Goal: Task Accomplishment & Management: Use online tool/utility

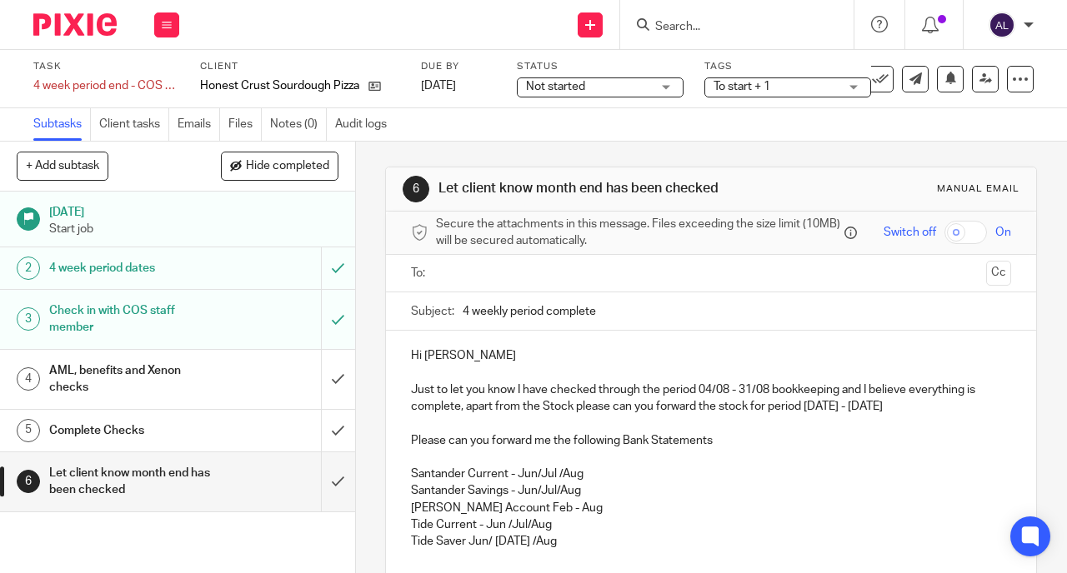
scroll to position [98, 0]
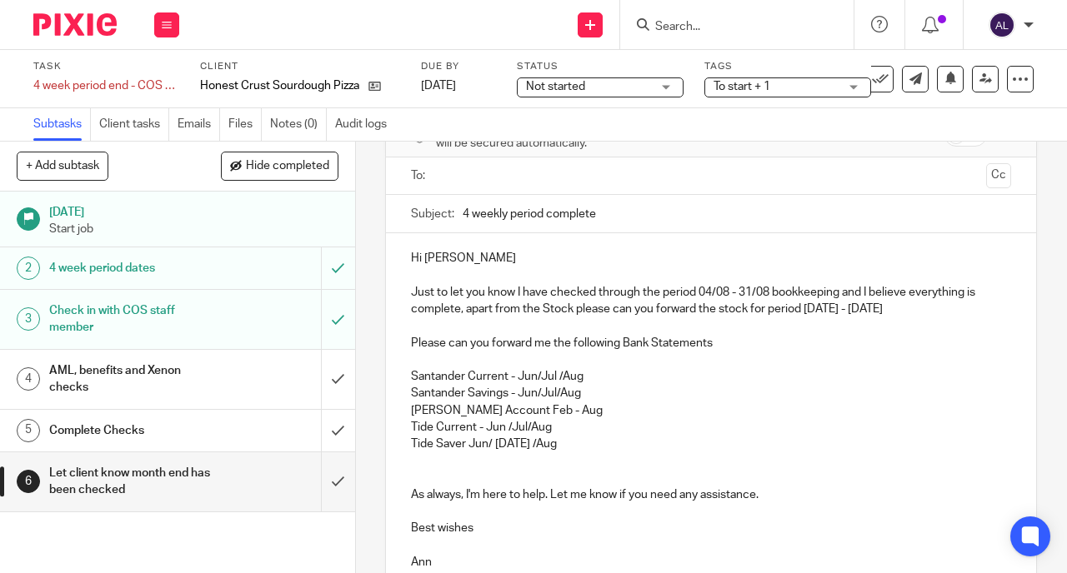
click at [473, 186] on input "text" at bounding box center [711, 176] width 538 height 19
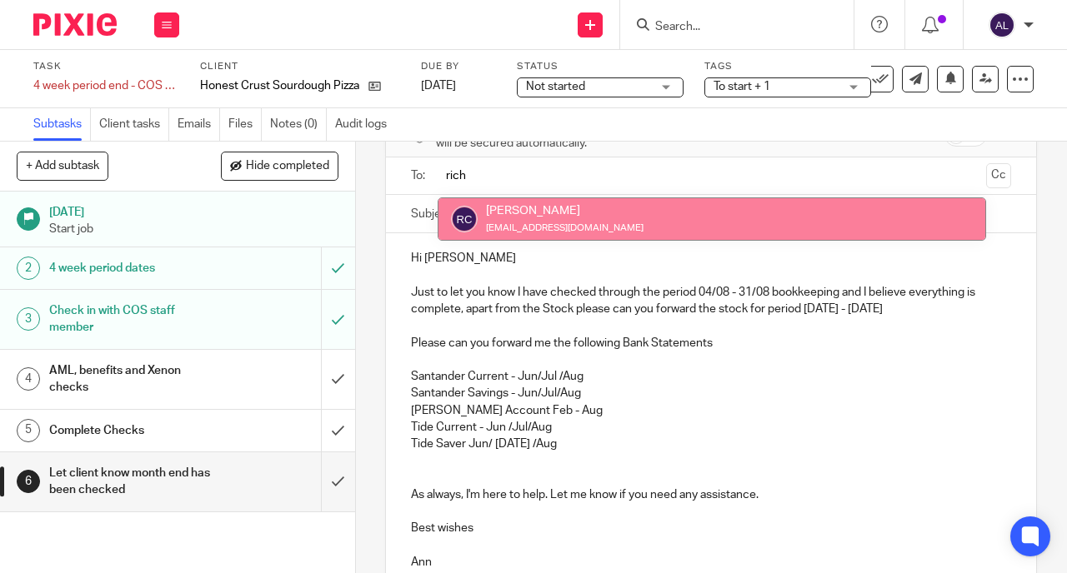
type input "rich"
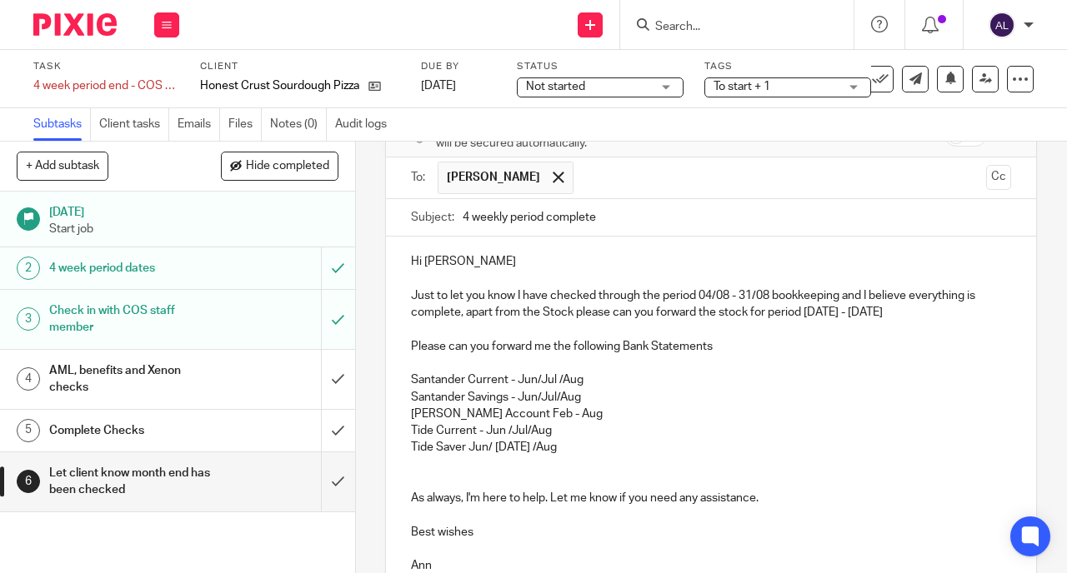
click at [632, 184] on input "text" at bounding box center [781, 178] width 398 height 33
click at [627, 186] on input "ric" at bounding box center [781, 178] width 398 height 33
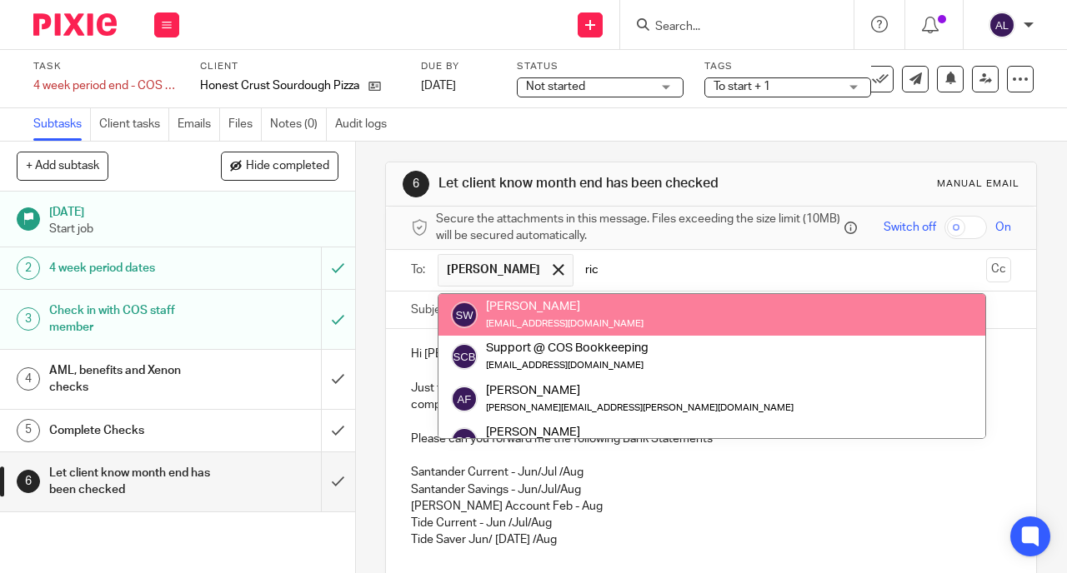
scroll to position [0, 0]
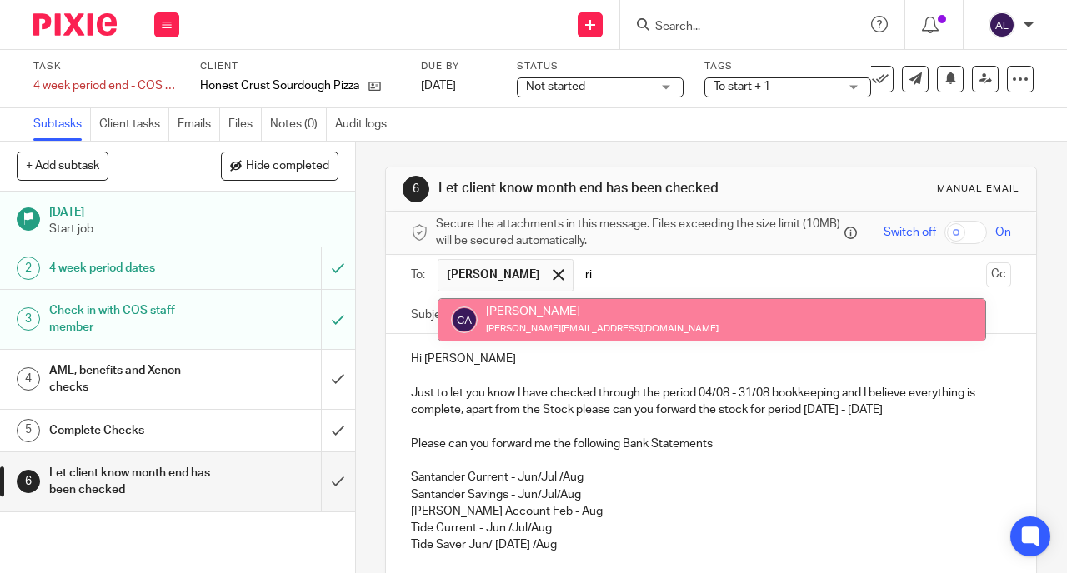
type input "r"
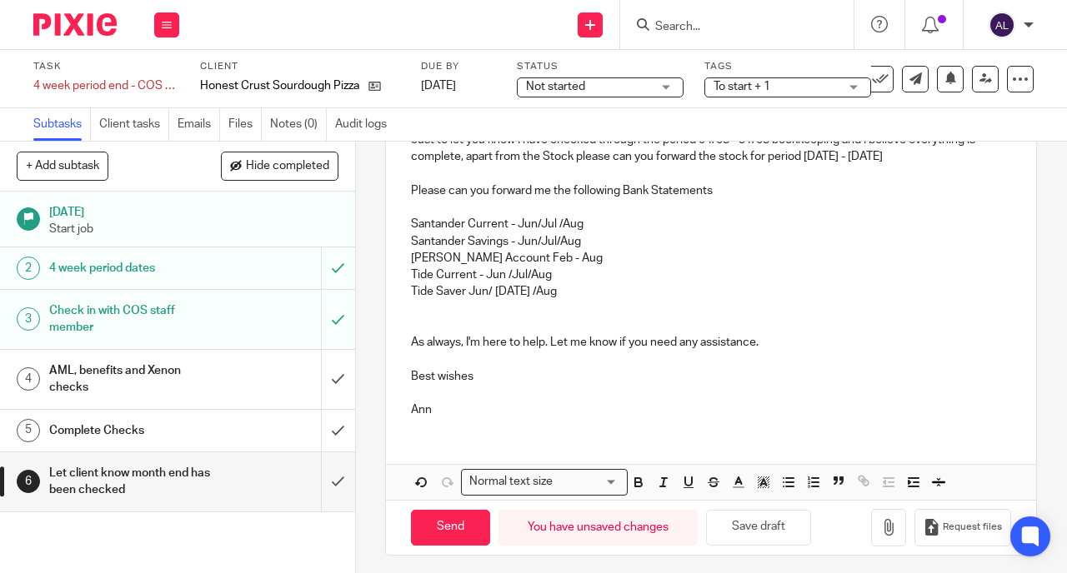
scroll to position [266, 0]
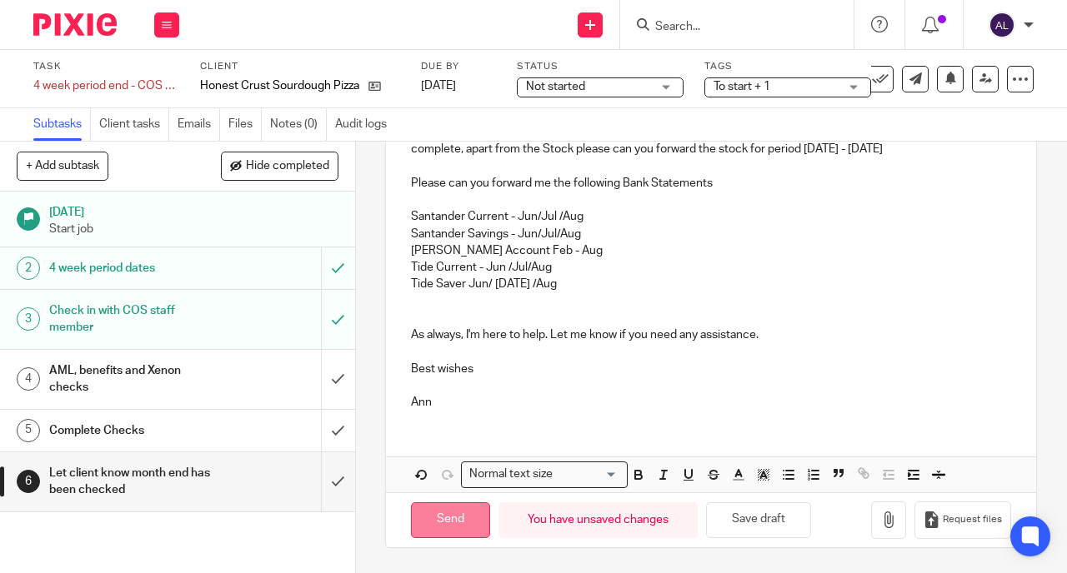
click at [451, 527] on input "Send" at bounding box center [450, 521] width 79 height 36
type input "Sent"
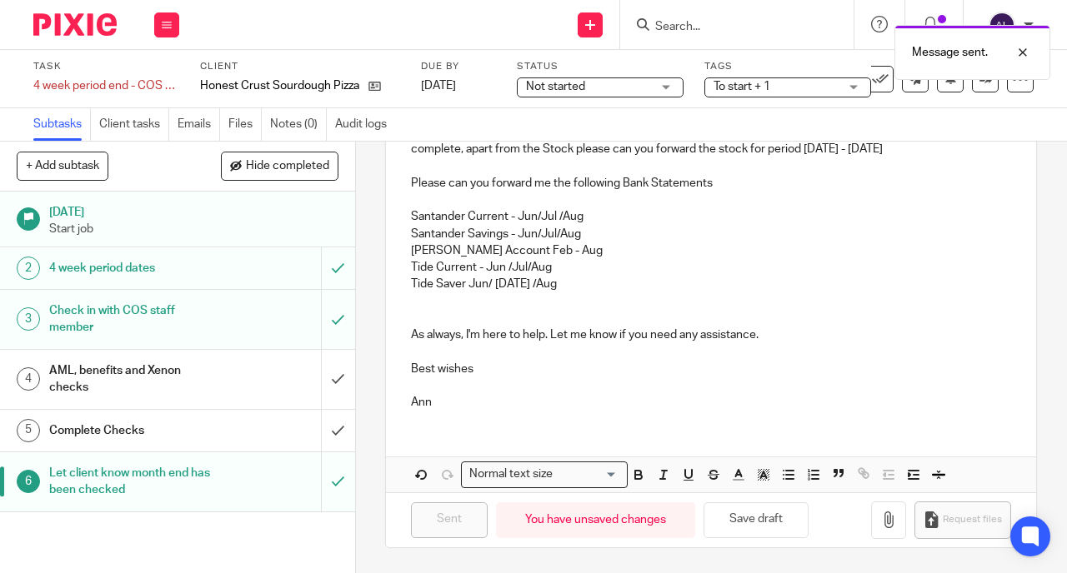
click at [220, 433] on div "Complete Checks" at bounding box center [176, 430] width 255 height 25
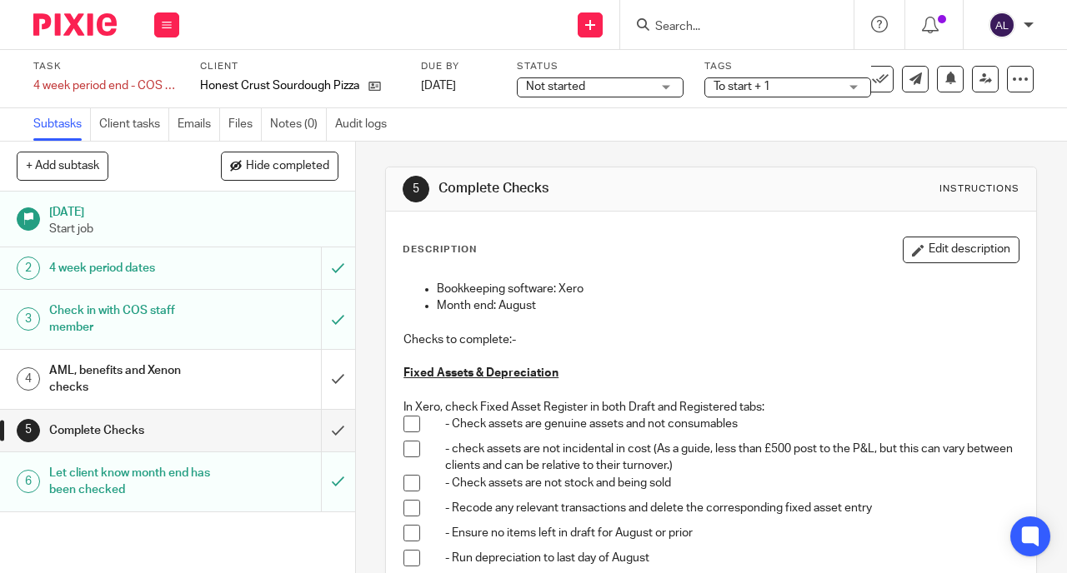
scroll to position [131, 0]
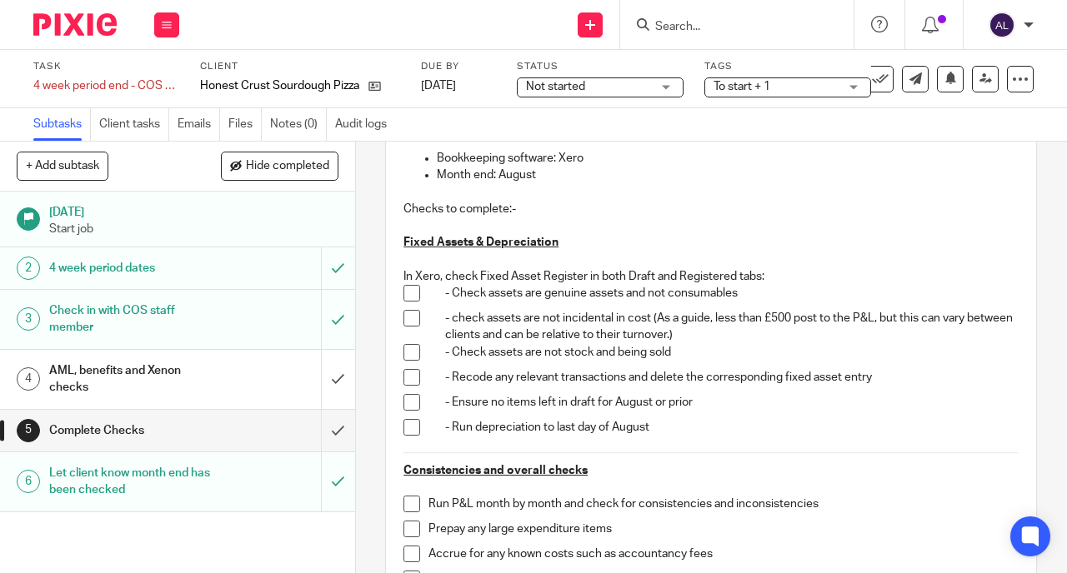
click at [407, 291] on span at bounding box center [411, 293] width 17 height 17
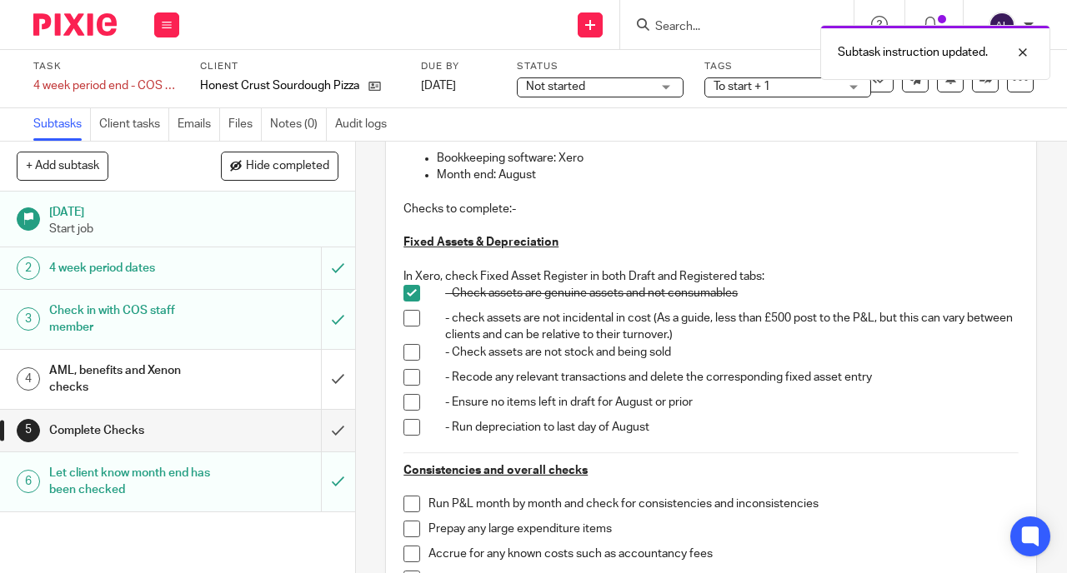
click at [408, 319] on span at bounding box center [411, 318] width 17 height 17
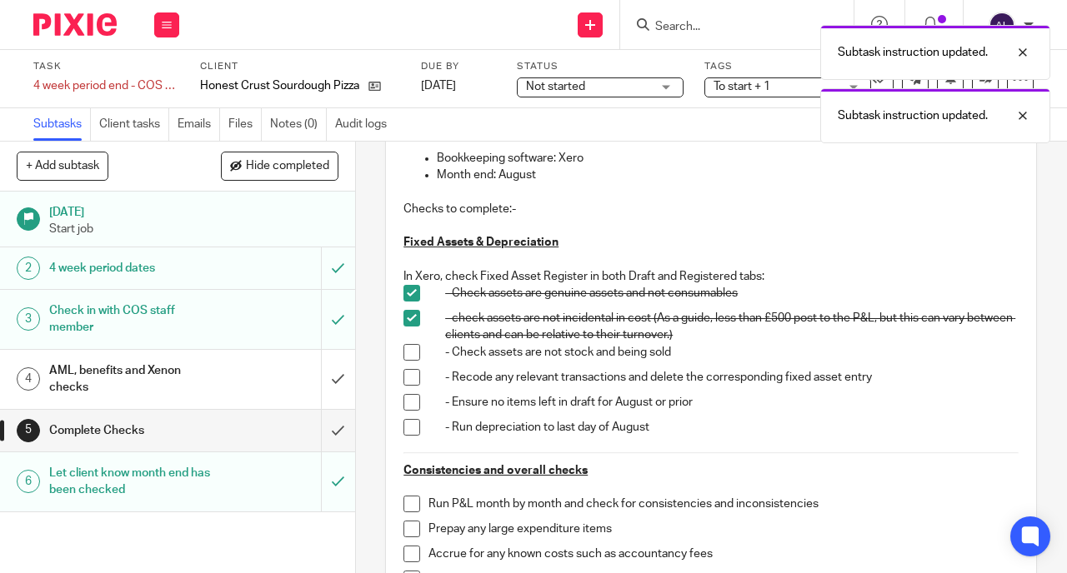
click at [408, 350] on span at bounding box center [411, 352] width 17 height 17
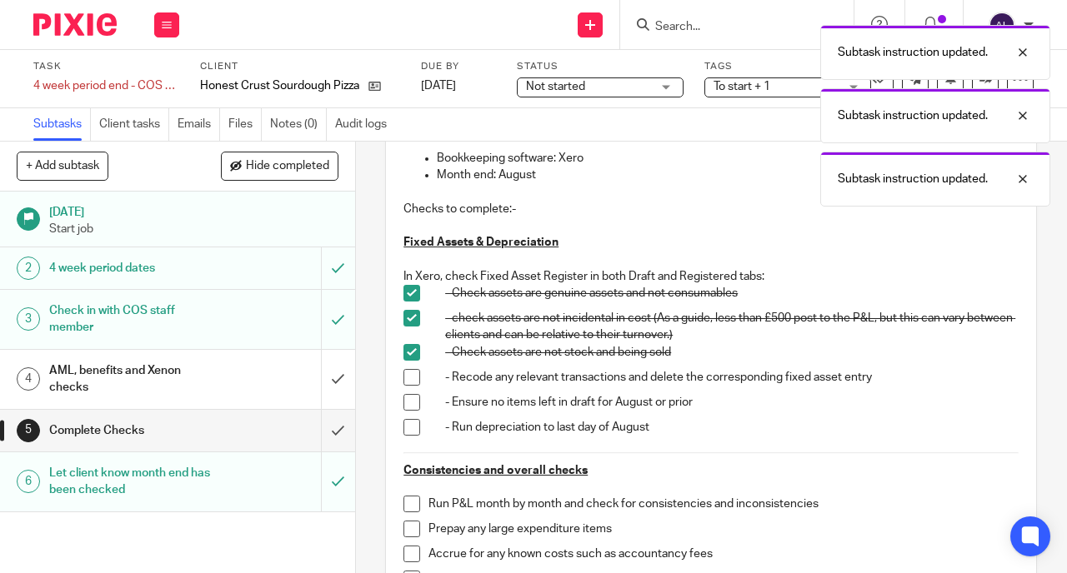
click at [406, 378] on span at bounding box center [411, 377] width 17 height 17
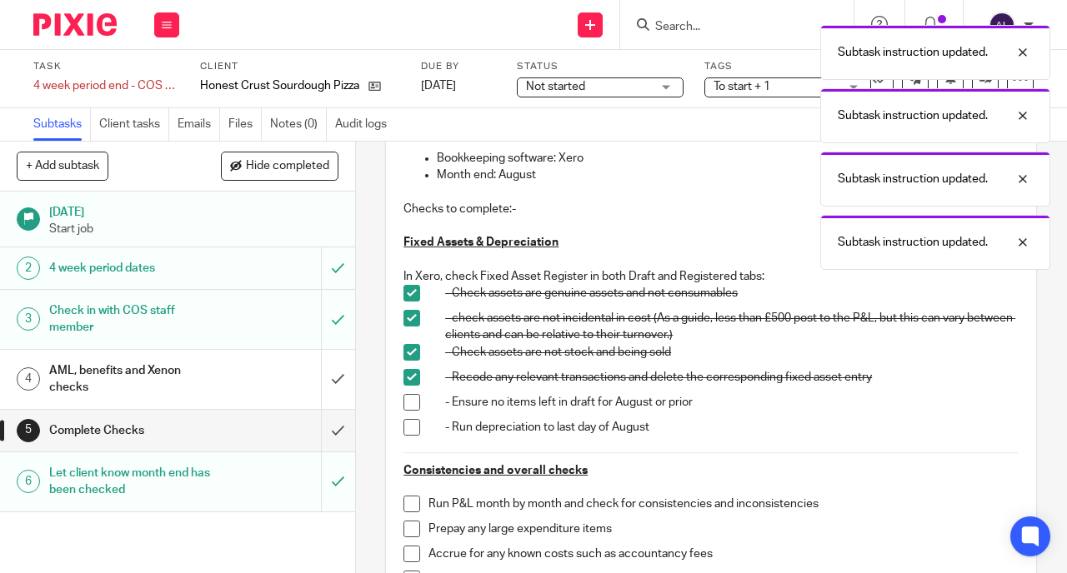
click at [404, 405] on span at bounding box center [411, 402] width 17 height 17
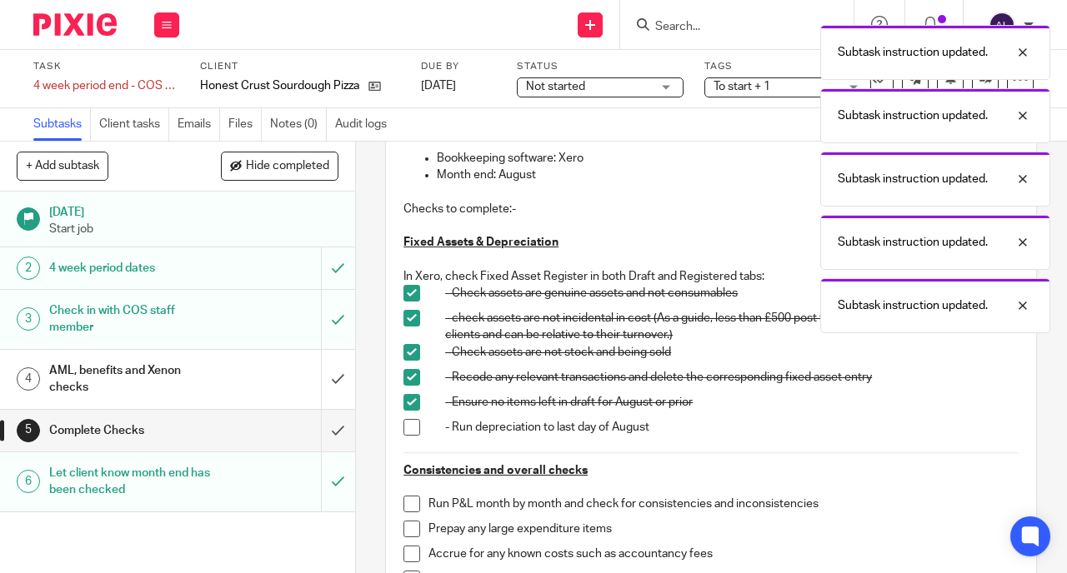
click at [404, 428] on span at bounding box center [411, 427] width 17 height 17
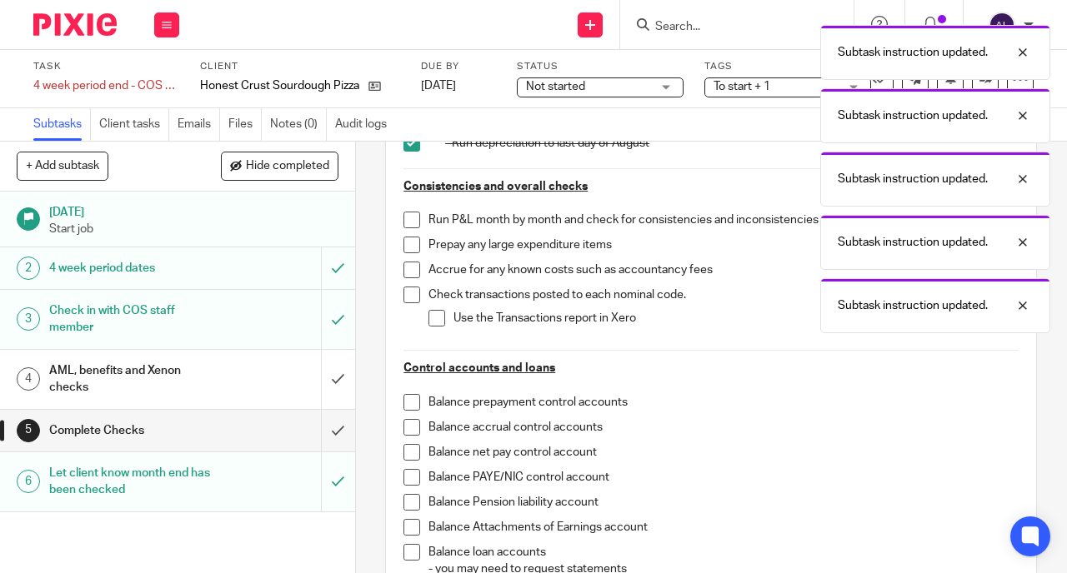
scroll to position [418, 0]
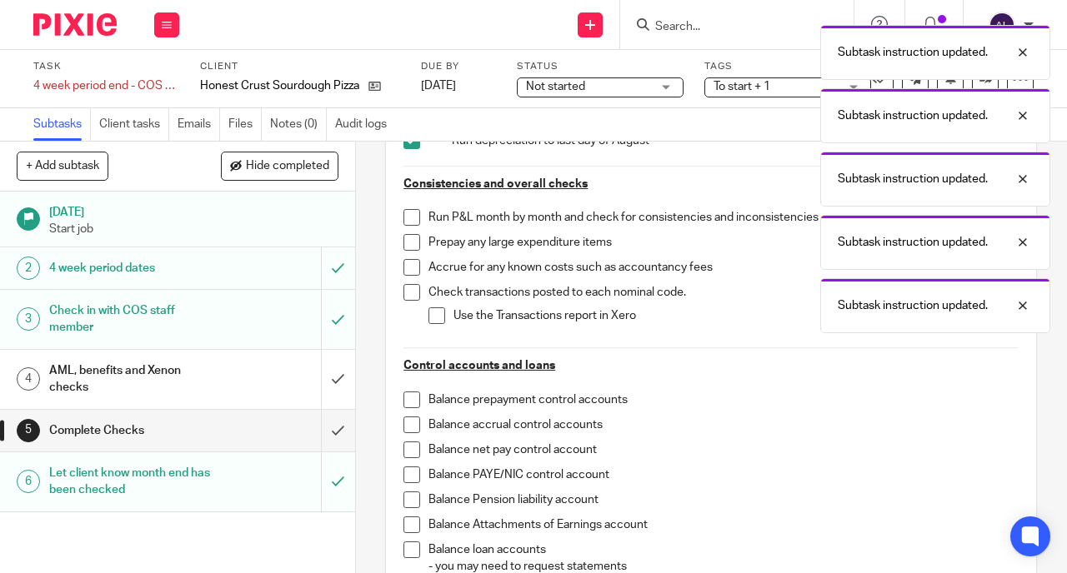
click at [409, 223] on span at bounding box center [411, 217] width 17 height 17
click at [407, 239] on span at bounding box center [411, 242] width 17 height 17
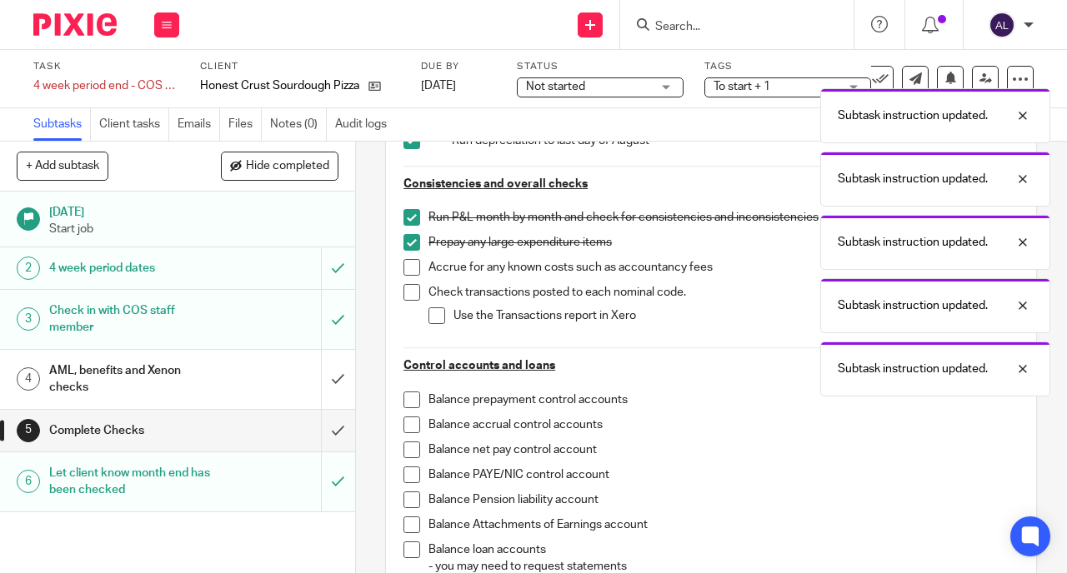
click at [406, 262] on span at bounding box center [411, 267] width 17 height 17
click at [406, 288] on span at bounding box center [411, 292] width 17 height 17
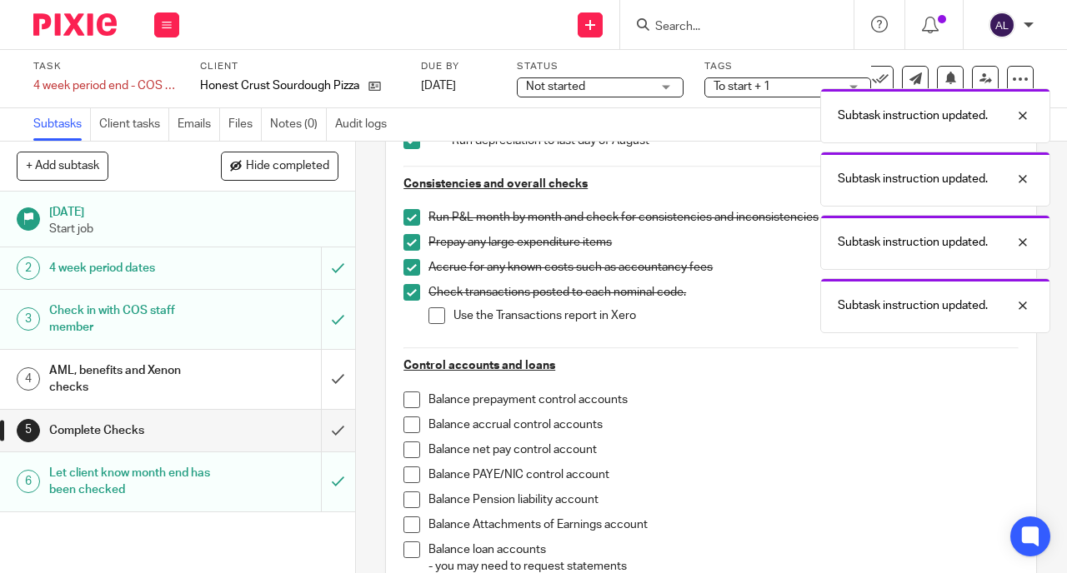
click at [428, 318] on span at bounding box center [436, 316] width 17 height 17
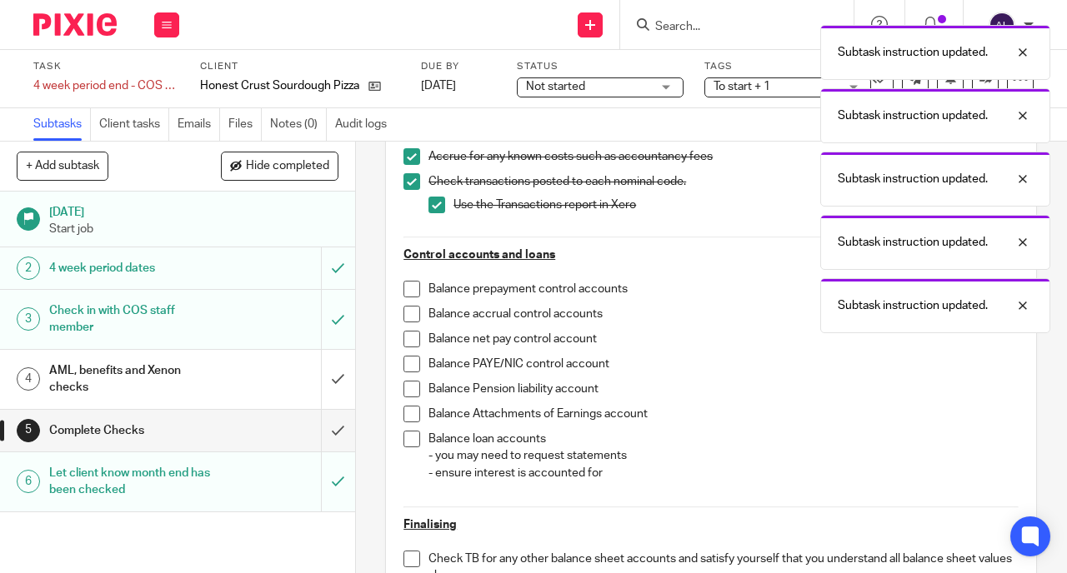
scroll to position [536, 0]
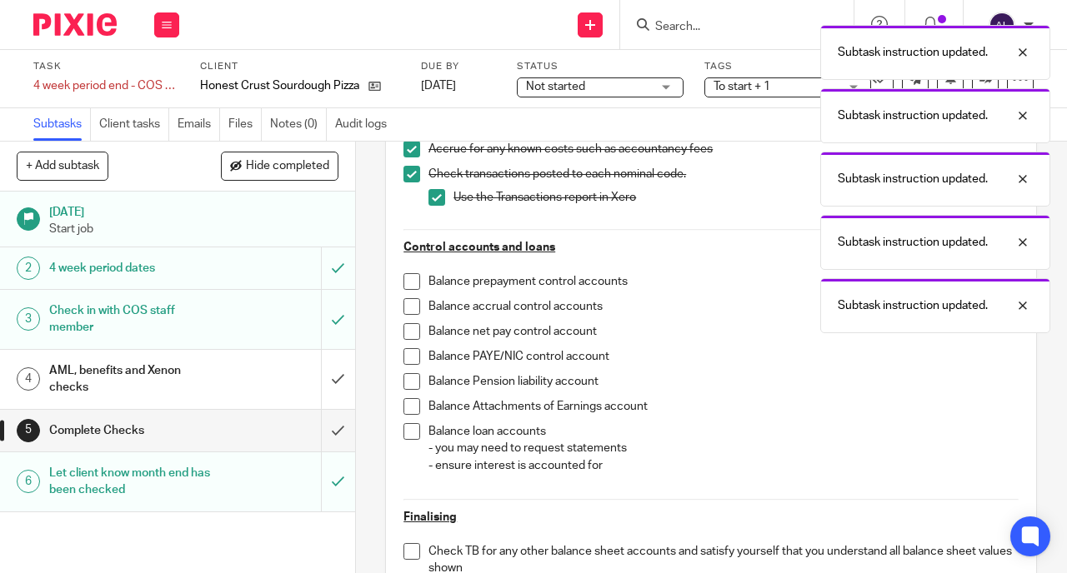
click at [403, 284] on span at bounding box center [411, 281] width 17 height 17
click at [407, 307] on span at bounding box center [411, 306] width 17 height 17
click at [408, 332] on span at bounding box center [411, 331] width 17 height 17
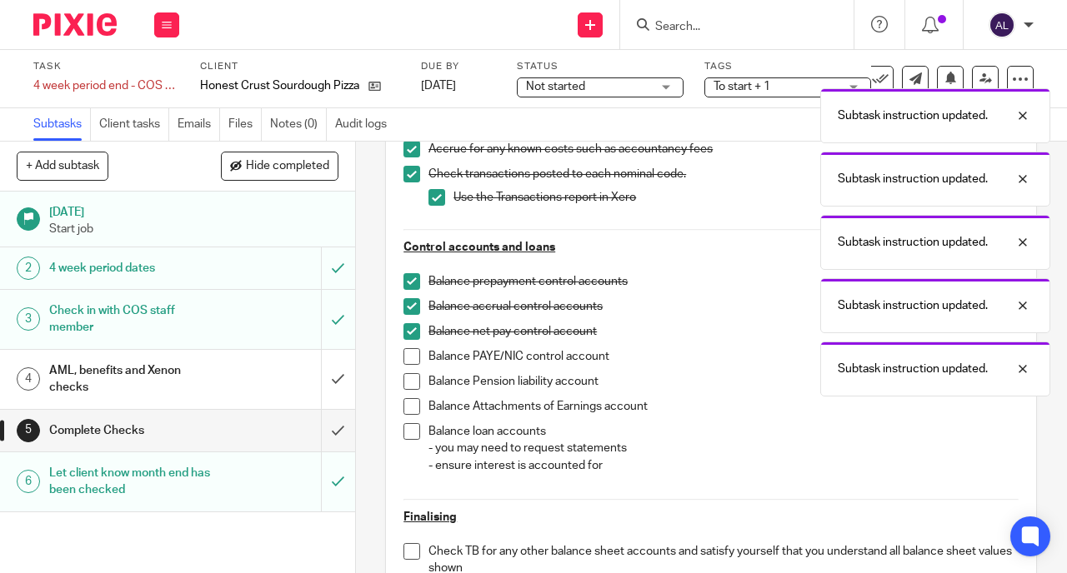
click at [408, 355] on span at bounding box center [411, 356] width 17 height 17
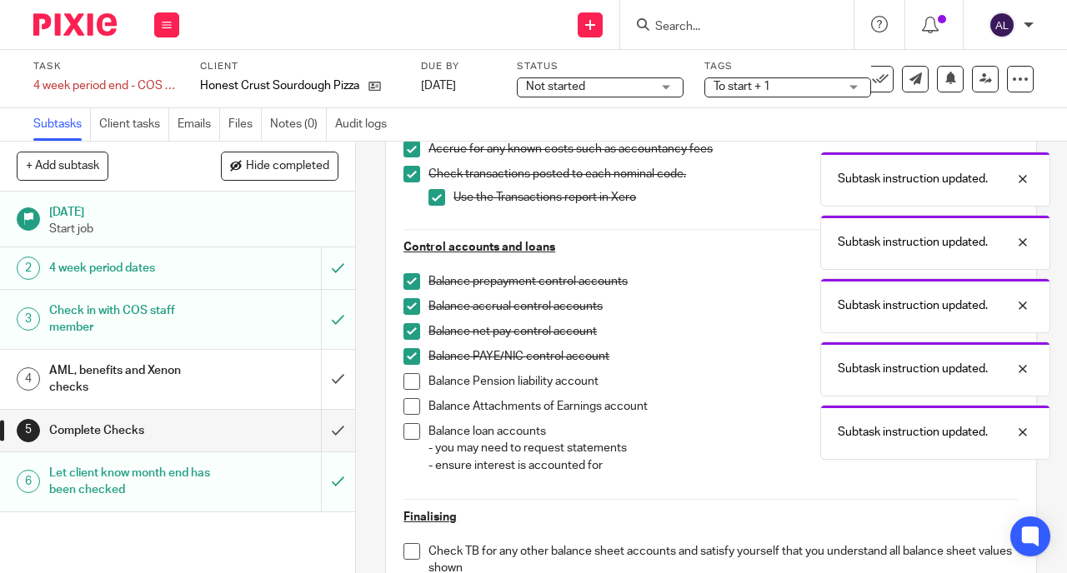
click at [407, 383] on span at bounding box center [411, 381] width 17 height 17
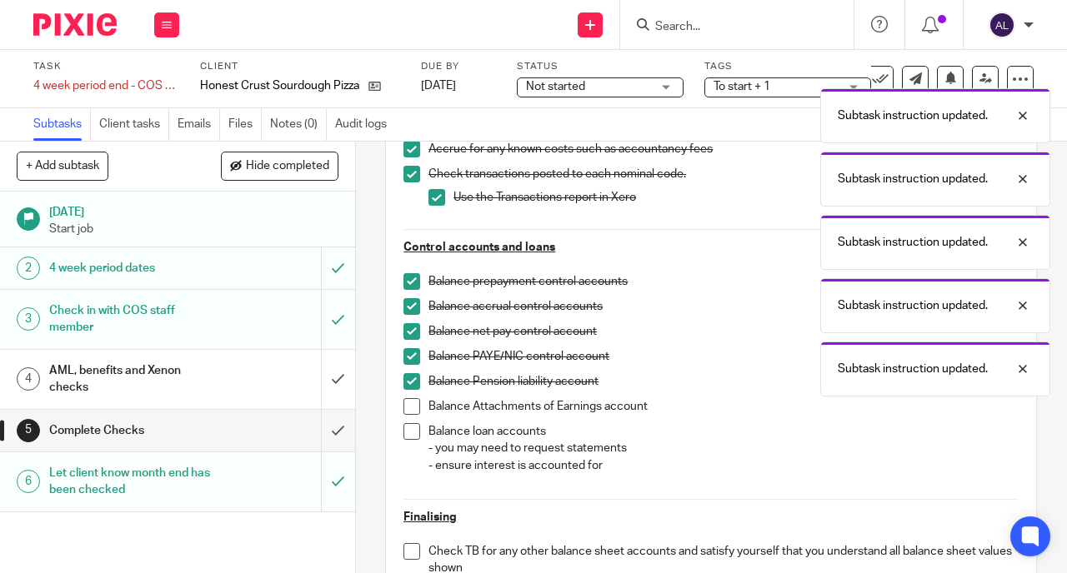
click at [406, 403] on span at bounding box center [411, 406] width 17 height 17
click at [404, 424] on span at bounding box center [411, 431] width 17 height 17
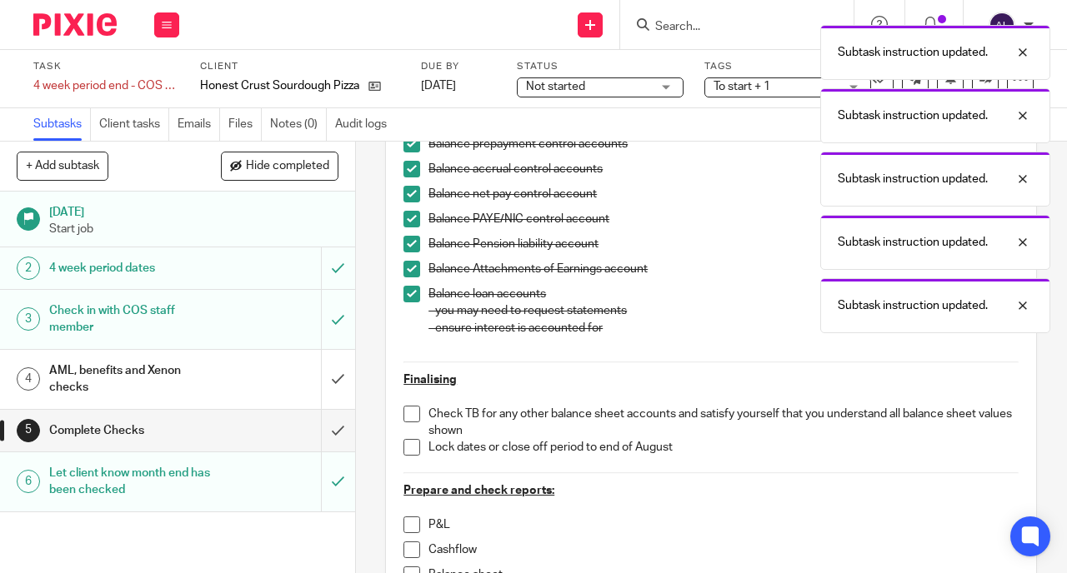
click at [407, 418] on span at bounding box center [411, 414] width 17 height 17
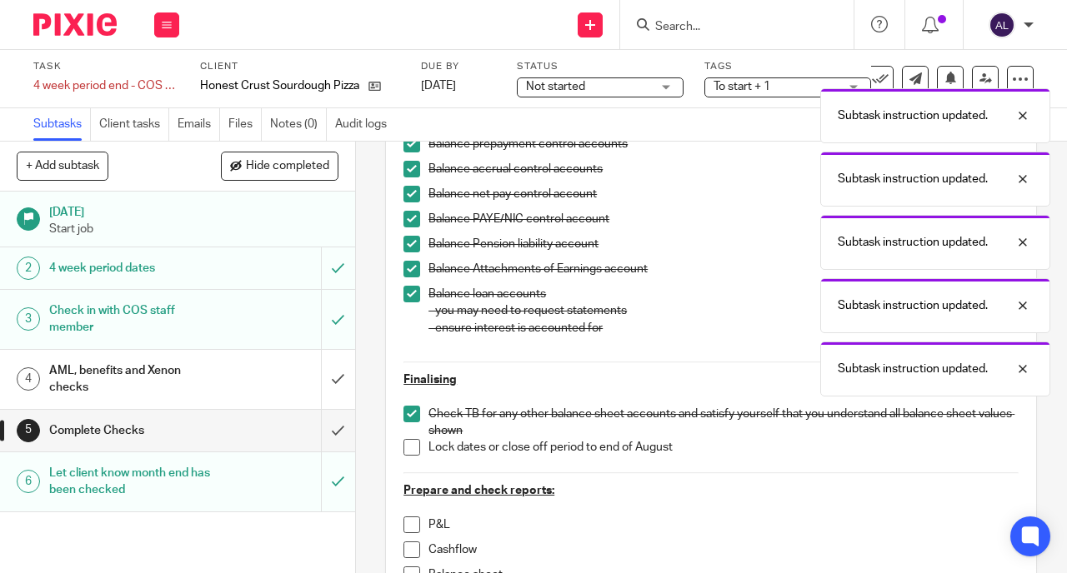
click at [406, 447] on span at bounding box center [411, 447] width 17 height 17
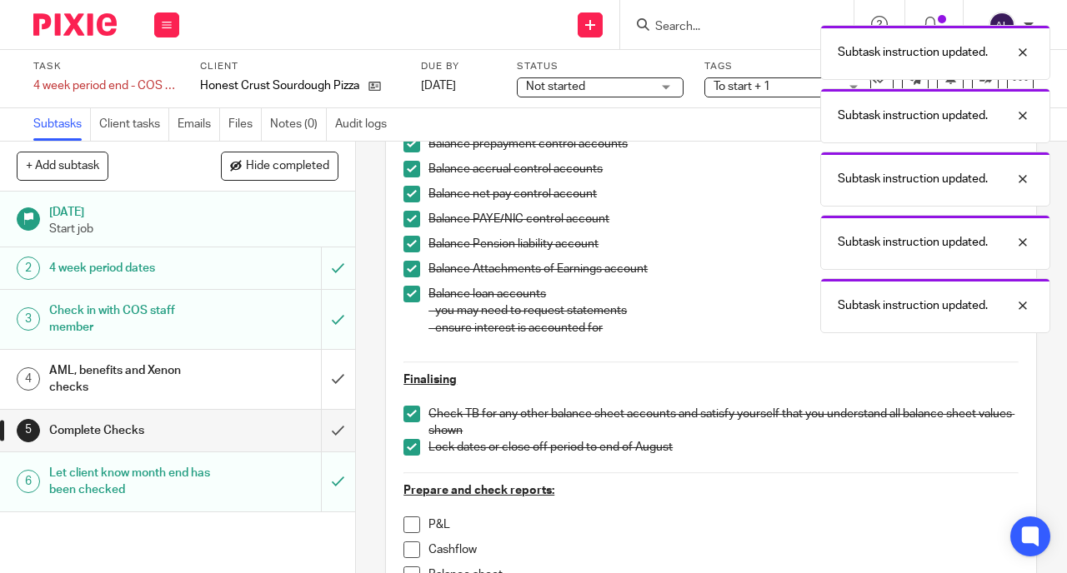
scroll to position [805, 0]
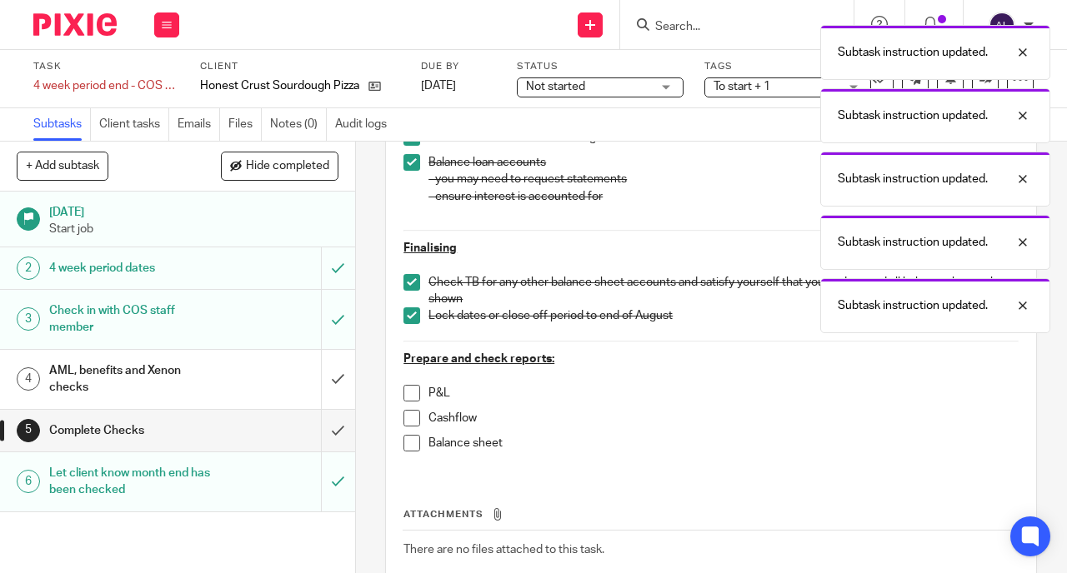
click at [408, 394] on span at bounding box center [411, 393] width 17 height 17
click at [407, 412] on span at bounding box center [411, 418] width 17 height 17
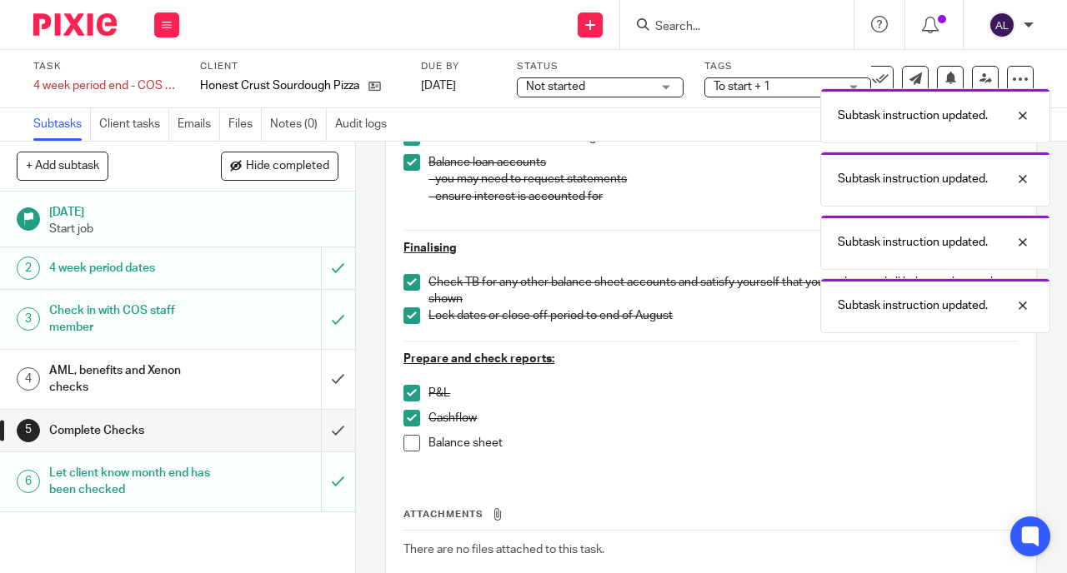
click at [408, 439] on span at bounding box center [411, 443] width 17 height 17
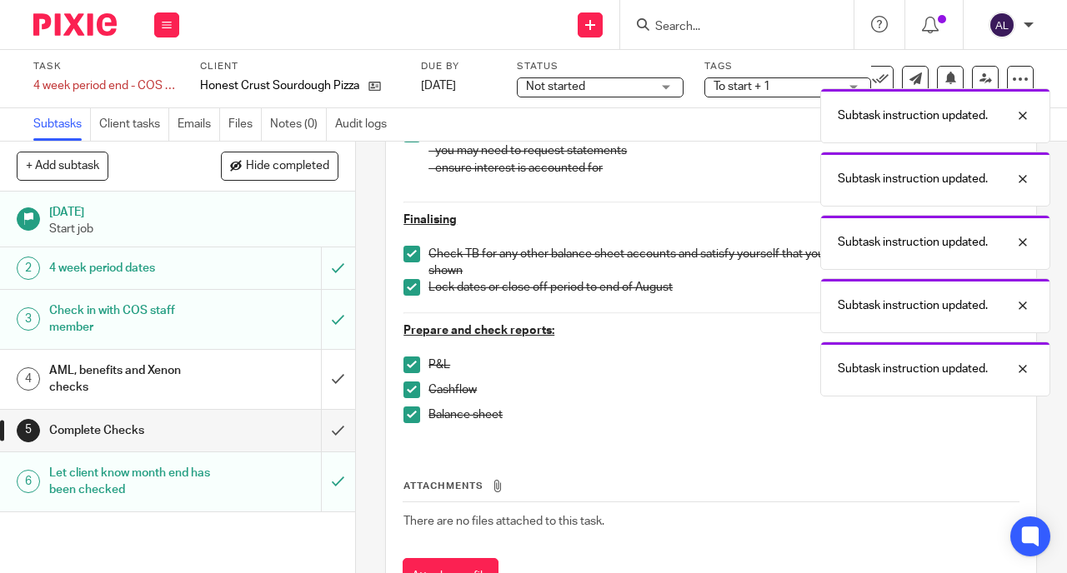
scroll to position [907, 0]
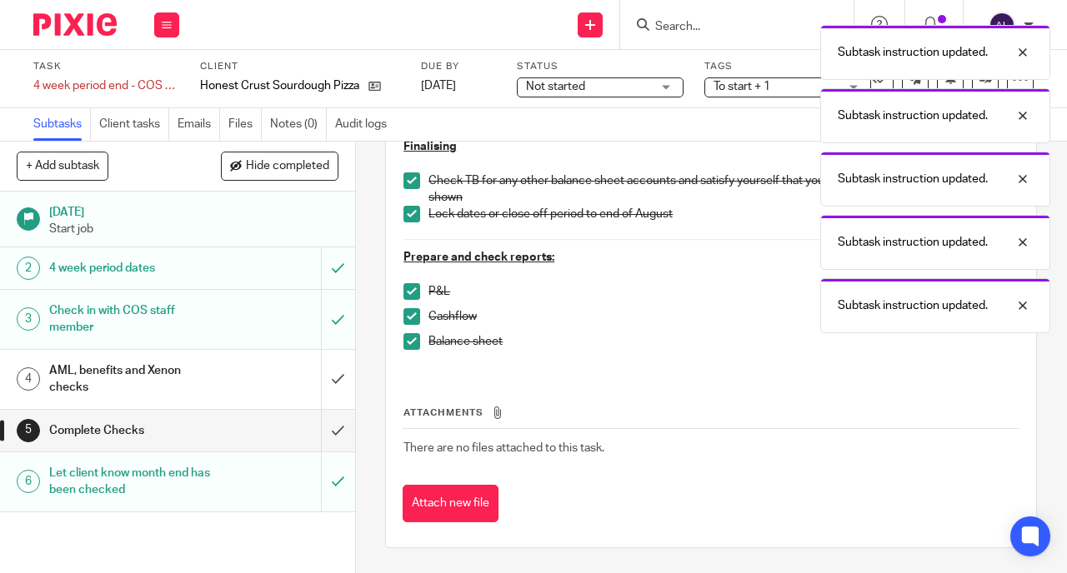
click at [230, 371] on div "AML, benefits and Xenon checks" at bounding box center [176, 379] width 255 height 43
